Goal: Navigation & Orientation: Find specific page/section

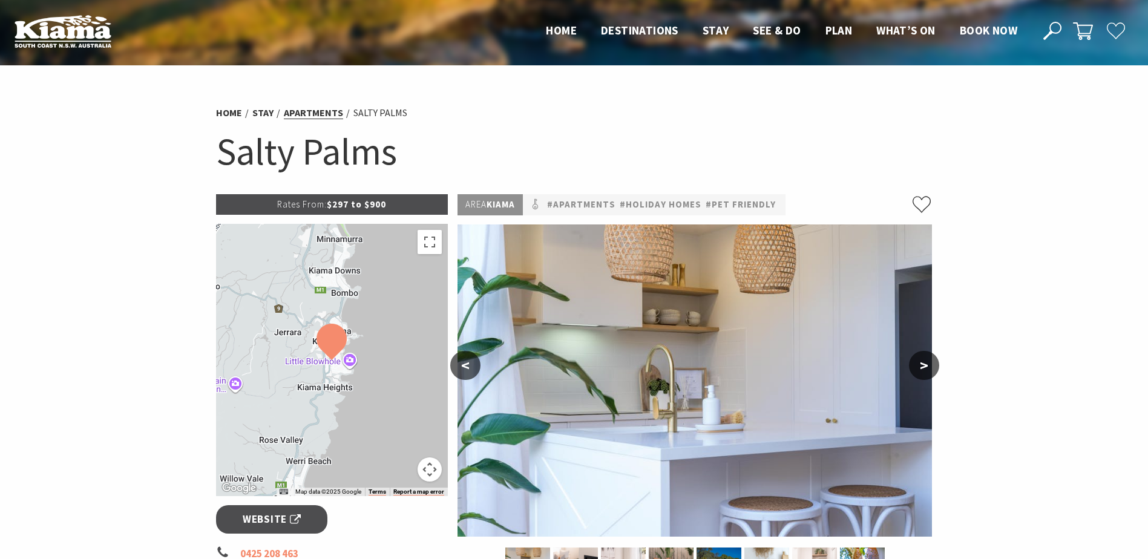
click at [318, 113] on link "Apartments" at bounding box center [313, 113] width 59 height 13
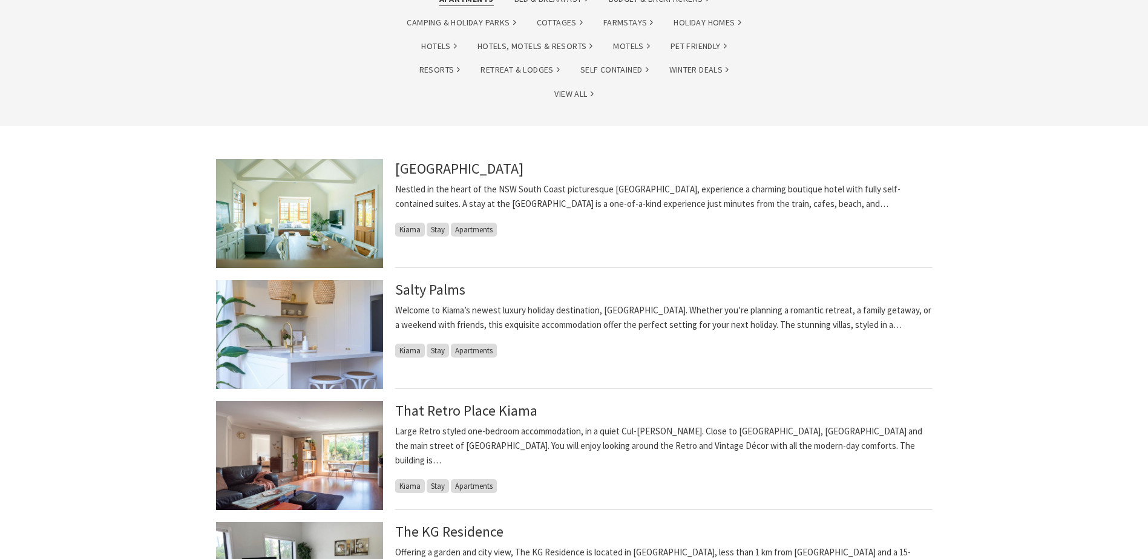
scroll to position [224, 0]
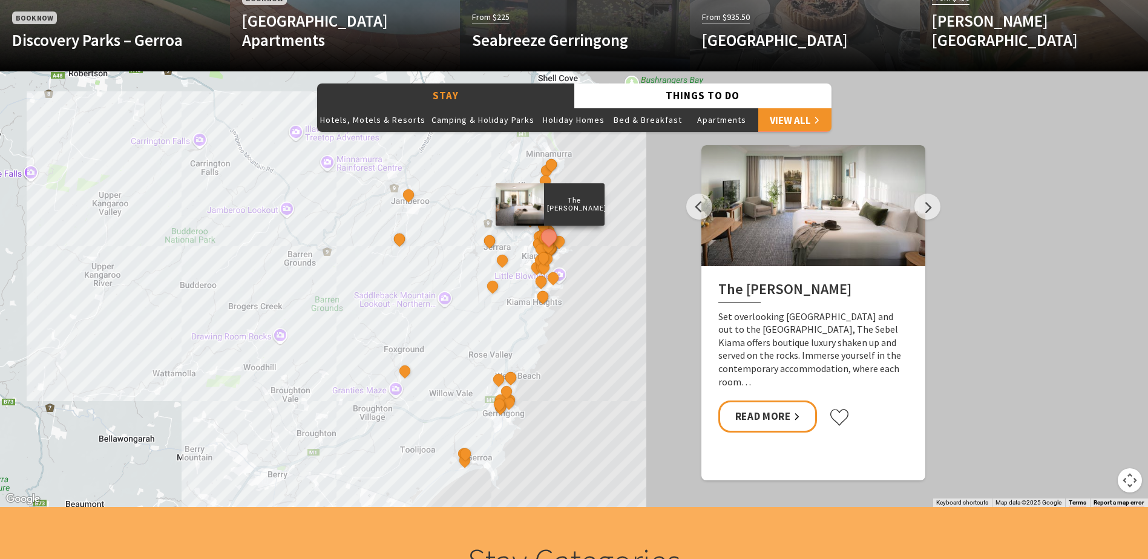
scroll to position [950, 0]
